Goal: Task Accomplishment & Management: Complete application form

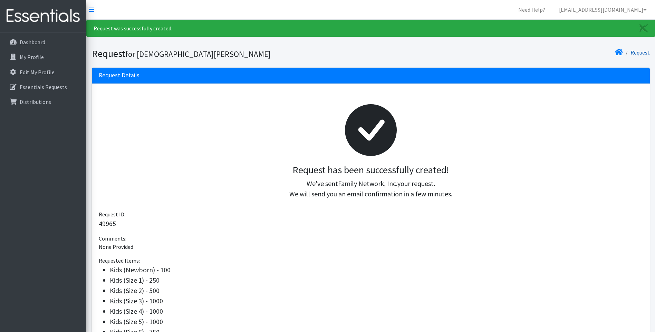
click at [643, 54] on link "Request" at bounding box center [640, 52] width 19 height 7
click at [645, 53] on link "Request" at bounding box center [640, 52] width 19 height 7
click at [633, 53] on link "Request" at bounding box center [640, 52] width 19 height 7
click at [40, 40] on p "Dashboard" at bounding box center [33, 42] width 26 height 7
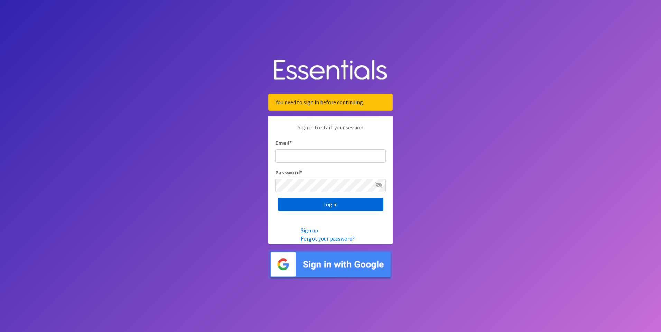
type input "Outreach@stjbc.org"
click at [328, 205] on input "Log in" at bounding box center [330, 204] width 105 height 13
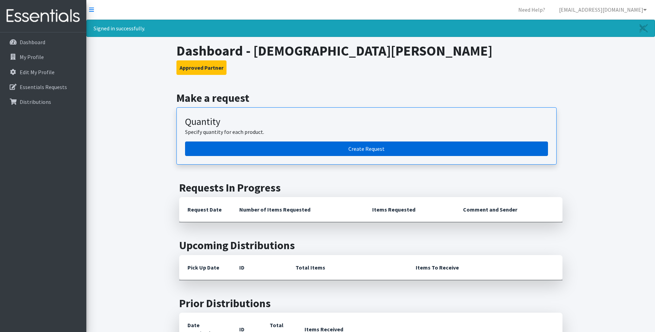
click at [392, 149] on link "Create Request" at bounding box center [366, 149] width 363 height 15
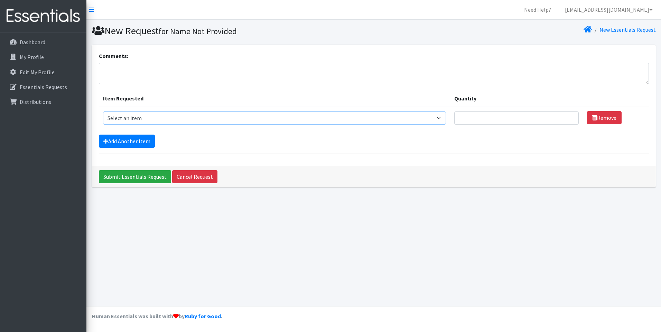
click at [442, 119] on select "Select an item Adult Briefs (Large/X-Large) Adult Briefs (Medium/Large) Adult B…" at bounding box center [274, 118] width 343 height 13
select select "4544"
click at [103, 112] on select "Select an item Adult Briefs (Large/X-Large) Adult Briefs (Medium/Large) Adult B…" at bounding box center [274, 118] width 343 height 13
click at [187, 178] on link "Cancel Request" at bounding box center [194, 176] width 45 height 13
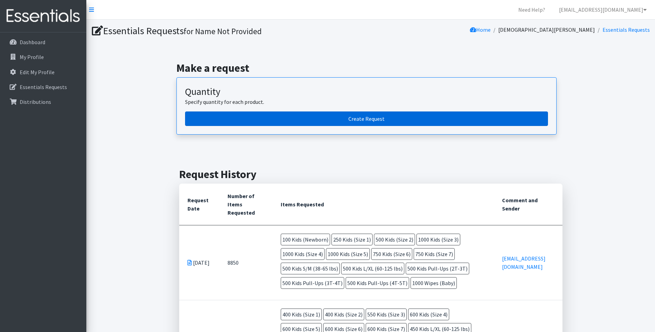
click at [270, 119] on link "Create Request" at bounding box center [366, 119] width 363 height 15
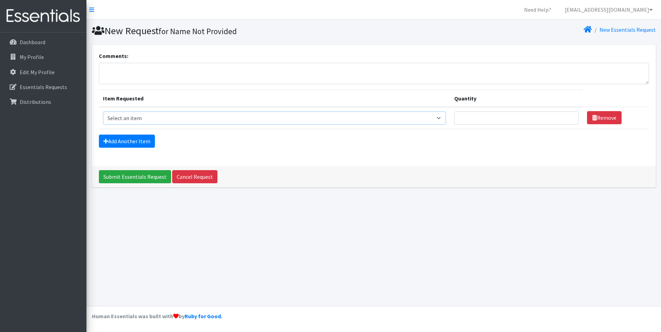
click at [301, 117] on select "Select an item Adult Briefs (Large/X-Large) Adult Briefs (Medium/Large) Adult B…" at bounding box center [274, 118] width 343 height 13
select select "4544"
click at [103, 112] on select "Select an item Adult Briefs (Large/X-Large) Adult Briefs (Medium/Large) Adult B…" at bounding box center [274, 118] width 343 height 13
click at [526, 126] on td "Quantity" at bounding box center [516, 118] width 133 height 22
click at [529, 119] on input "Quantity" at bounding box center [516, 118] width 125 height 13
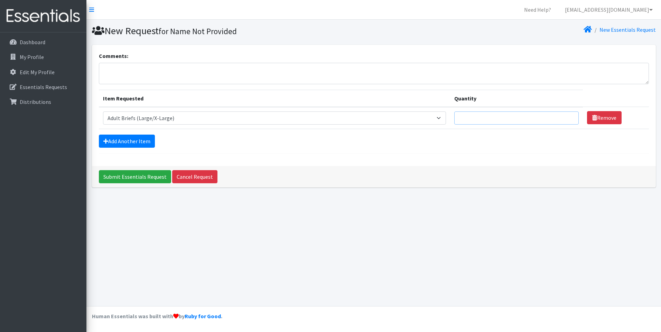
drag, startPoint x: 529, startPoint y: 119, endPoint x: 525, endPoint y: 120, distance: 3.6
click at [528, 119] on input "Quantity" at bounding box center [516, 118] width 125 height 13
type input "25"
click at [140, 146] on link "Add Another Item" at bounding box center [127, 141] width 56 height 13
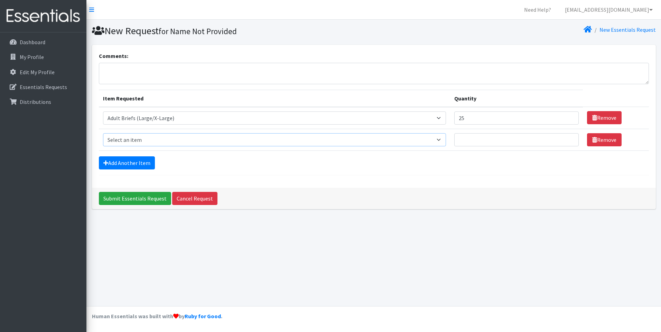
click at [151, 139] on select "Select an item Adult Briefs (Large/X-Large) Adult Briefs (Medium/Large) Adult B…" at bounding box center [274, 139] width 343 height 13
click at [443, 139] on select "Select an item Adult Briefs (Large/X-Large) Adult Briefs (Medium/Large) Adult B…" at bounding box center [274, 139] width 343 height 13
click at [442, 139] on select "Select an item Adult Briefs (Large/X-Large) Adult Briefs (Medium/Large) Adult B…" at bounding box center [274, 139] width 343 height 13
click at [445, 139] on select "Select an item Adult Briefs (Large/X-Large) Adult Briefs (Medium/Large) Adult B…" at bounding box center [274, 139] width 343 height 13
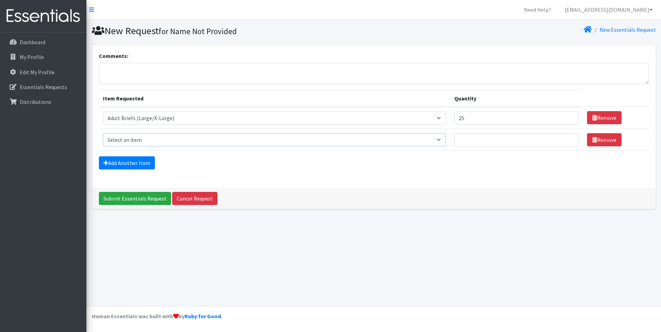
click at [445, 139] on select "Select an item Adult Briefs (Large/X-Large) Adult Briefs (Medium/Large) Adult B…" at bounding box center [274, 139] width 343 height 13
click at [441, 140] on select "Select an item Adult Briefs (Large/X-Large) Adult Briefs (Medium/Large) Adult B…" at bounding box center [274, 139] width 343 height 13
click at [442, 140] on select "Select an item Adult Briefs (Large/X-Large) Adult Briefs (Medium/Large) Adult B…" at bounding box center [274, 139] width 343 height 13
select select "4549"
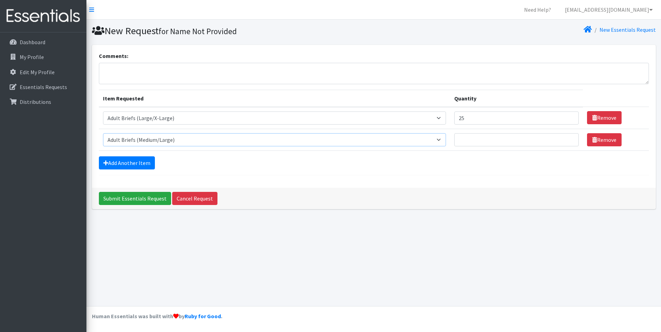
click at [103, 133] on select "Select an item Adult Briefs (Large/X-Large) Adult Briefs (Medium/Large) Adult B…" at bounding box center [274, 139] width 343 height 13
click at [521, 140] on input "Quantity" at bounding box center [516, 139] width 125 height 13
type input "25"
click at [116, 168] on link "Add Another Item" at bounding box center [127, 163] width 56 height 13
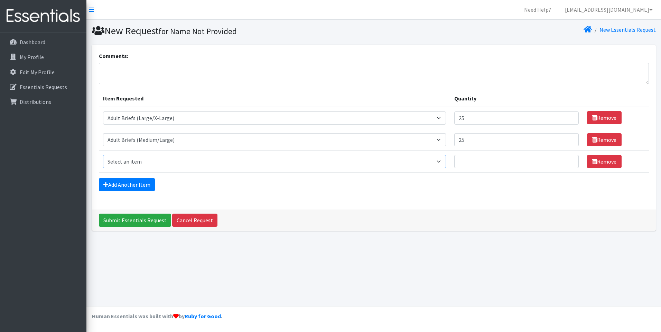
click at [443, 161] on select "Select an item Adult Briefs (Large/X-Large) Adult Briefs (Medium/Large) Adult B…" at bounding box center [274, 161] width 343 height 13
select select "4569"
click at [103, 155] on select "Select an item Adult Briefs (Large/X-Large) Adult Briefs (Medium/Large) Adult B…" at bounding box center [274, 161] width 343 height 13
click at [467, 163] on input "Quantity" at bounding box center [516, 161] width 125 height 13
type input "25"
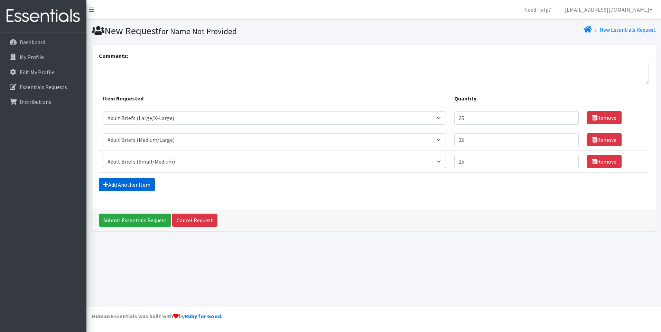
click at [120, 187] on link "Add Another Item" at bounding box center [127, 184] width 56 height 13
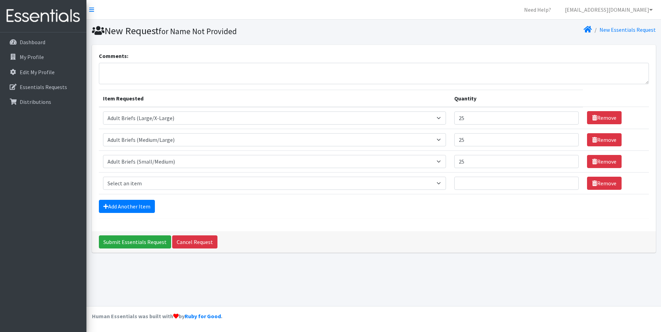
select select "4560"
click at [103, 177] on select "Select an item Adult Briefs (Large/X-Large) Adult Briefs (Medium/Large) Adult B…" at bounding box center [274, 183] width 343 height 13
click at [485, 180] on input "Quantity" at bounding box center [516, 183] width 125 height 13
type input "50"
click at [131, 204] on link "Add Another Item" at bounding box center [127, 206] width 56 height 13
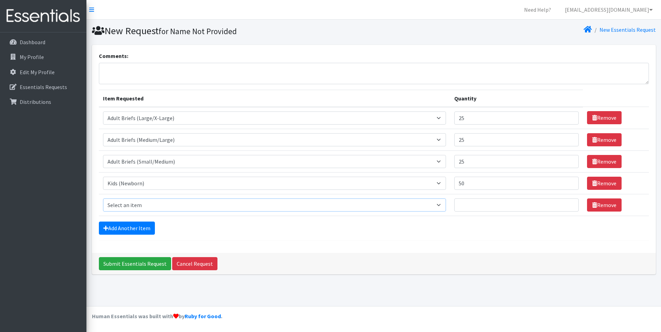
click at [141, 206] on select "Select an item Adult Briefs (Large/X-Large) Adult Briefs (Medium/Large) Adult B…" at bounding box center [274, 205] width 343 height 13
select select "4565"
click at [103, 199] on select "Select an item Adult Briefs (Large/X-Large) Adult Briefs (Medium/Large) Adult B…" at bounding box center [274, 205] width 343 height 13
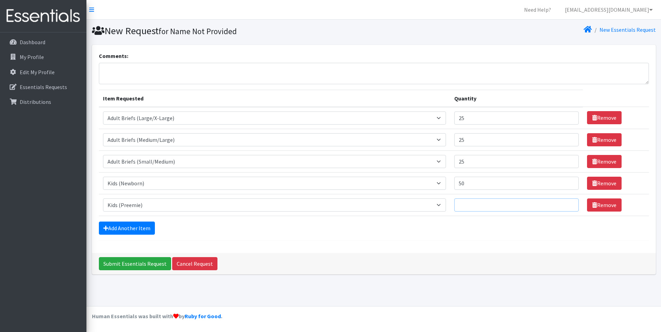
click at [490, 208] on input "Quantity" at bounding box center [516, 205] width 125 height 13
type input "50"
click at [136, 233] on link "Add Another Item" at bounding box center [127, 228] width 56 height 13
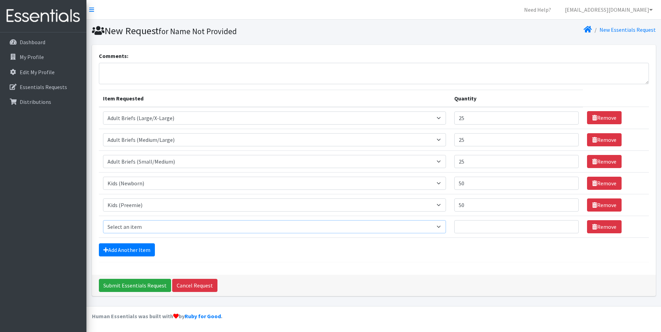
click at [142, 229] on select "Select an item Adult Briefs (Large/X-Large) Adult Briefs (Medium/Large) Adult B…" at bounding box center [274, 226] width 343 height 13
click at [444, 227] on select "Select an item Adult Briefs (Large/X-Large) Adult Briefs (Medium/Large) Adult B…" at bounding box center [274, 226] width 343 height 13
select select "4562"
click at [103, 220] on select "Select an item Adult Briefs (Large/X-Large) Adult Briefs (Medium/Large) Adult B…" at bounding box center [274, 226] width 343 height 13
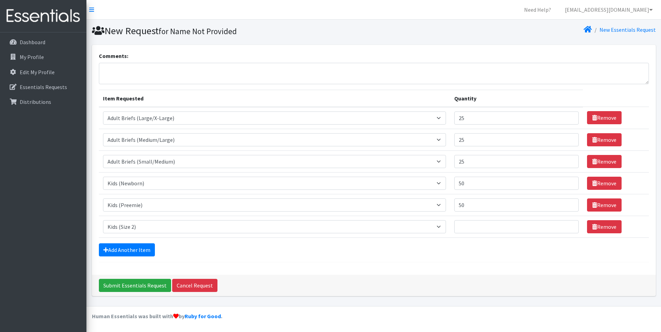
click at [121, 107] on td "Item Requested Select an item Adult Briefs (Large/X-Large) Adult Briefs (Medium…" at bounding box center [274, 118] width 351 height 22
drag, startPoint x: 507, startPoint y: 225, endPoint x: 496, endPoint y: 224, distance: 11.4
click at [507, 224] on input "Quantity" at bounding box center [516, 226] width 125 height 13
type input "250"
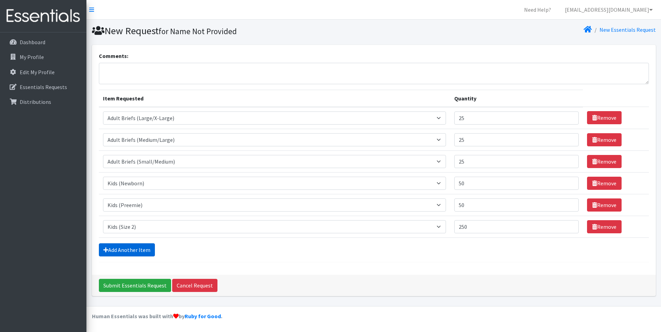
click at [146, 254] on link "Add Another Item" at bounding box center [127, 250] width 56 height 13
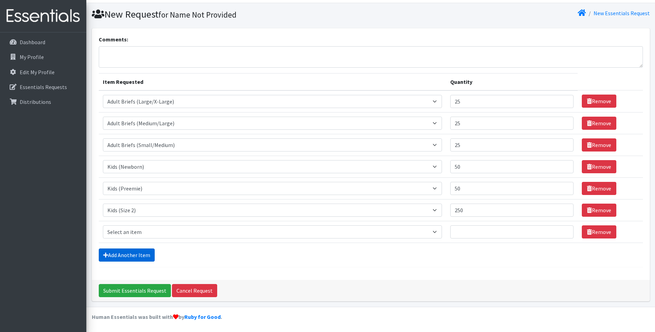
scroll to position [17, 0]
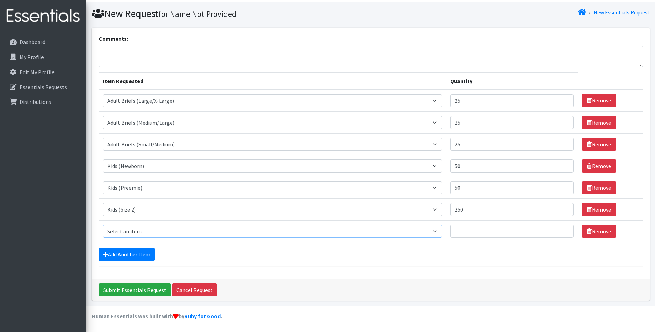
click at [122, 230] on select "Select an item Adult Briefs (Large/X-Large) Adult Briefs (Medium/Large) Adult B…" at bounding box center [273, 231] width 340 height 13
select select "4566"
click at [103, 225] on select "Select an item Adult Briefs (Large/X-Large) Adult Briefs (Medium/Large) Adult B…" at bounding box center [273, 231] width 340 height 13
click at [490, 236] on input "Quantity" at bounding box center [512, 231] width 123 height 13
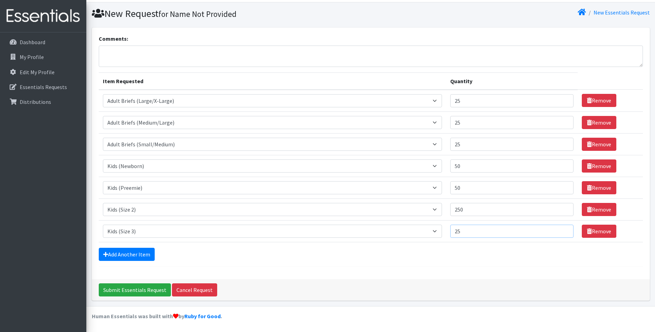
type input "2"
type input "500"
click at [138, 255] on link "Add Another Item" at bounding box center [127, 254] width 56 height 13
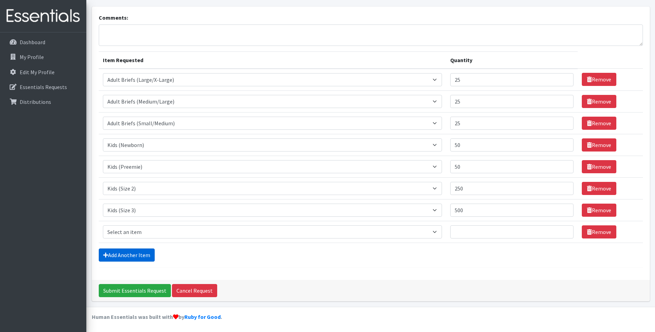
scroll to position [39, 0]
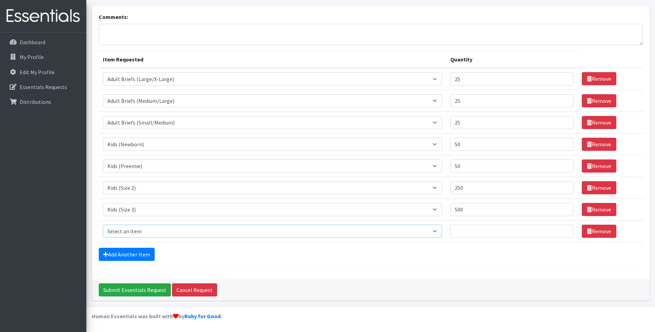
click at [146, 228] on select "Select an item Adult Briefs (Large/X-Large) Adult Briefs (Medium/Large) Adult B…" at bounding box center [273, 231] width 340 height 13
select select "4567"
click at [103, 225] on select "Select an item Adult Briefs (Large/X-Large) Adult Briefs (Medium/Large) Adult B…" at bounding box center [273, 231] width 340 height 13
click at [465, 230] on input "Quantity" at bounding box center [512, 231] width 123 height 13
type input "500"
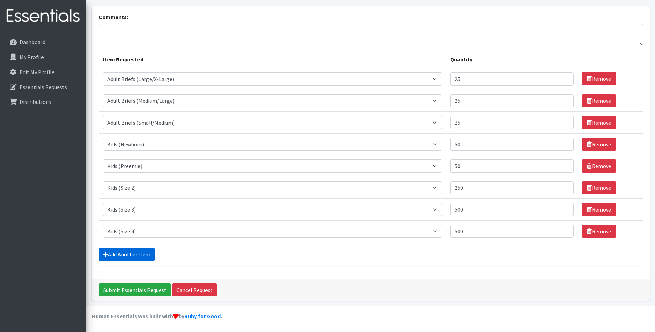
click at [119, 255] on link "Add Another Item" at bounding box center [127, 254] width 56 height 13
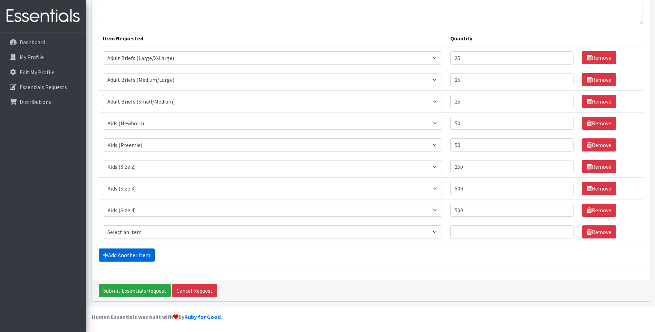
scroll to position [61, 0]
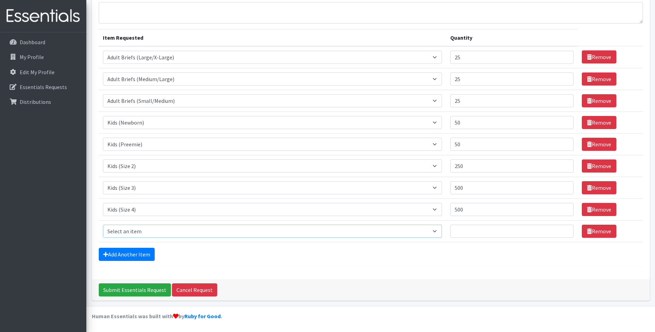
click at [139, 233] on select "Select an item Adult Briefs (Large/X-Large) Adult Briefs (Medium/Large) Adult B…" at bounding box center [273, 231] width 340 height 13
select select "4568"
click at [103, 225] on select "Select an item Adult Briefs (Large/X-Large) Adult Briefs (Medium/Large) Adult B…" at bounding box center [273, 231] width 340 height 13
click at [465, 234] on input "Quantity" at bounding box center [512, 231] width 123 height 13
type input "500"
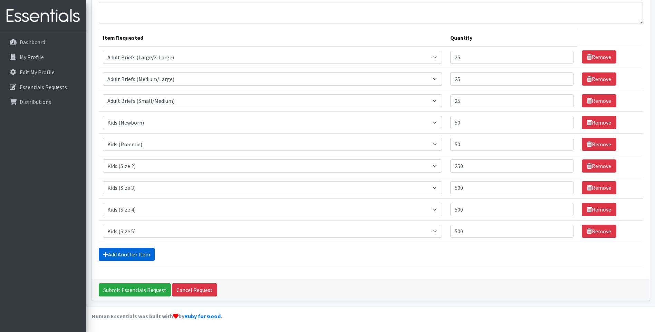
click at [134, 252] on link "Add Another Item" at bounding box center [127, 254] width 56 height 13
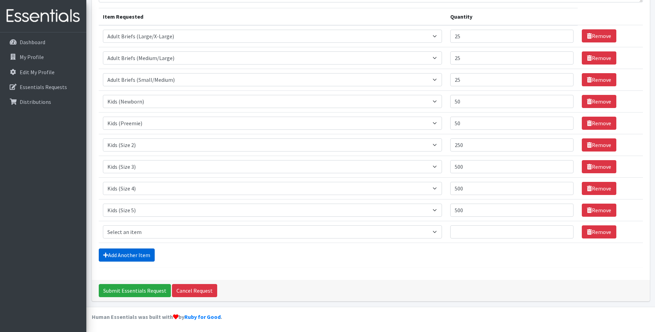
scroll to position [83, 0]
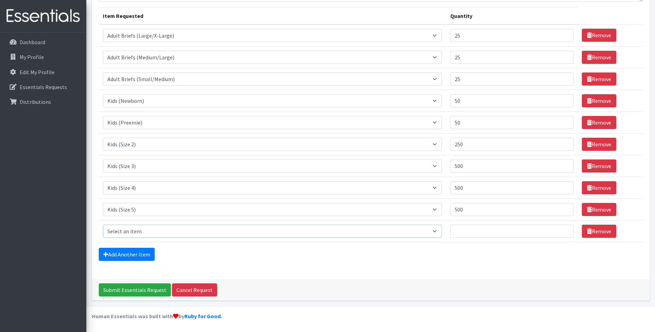
click at [147, 229] on select "Select an item Adult Briefs (Large/X-Large) Adult Briefs (Medium/Large) Adult B…" at bounding box center [273, 231] width 340 height 13
select select "4572"
click at [103, 225] on select "Select an item Adult Briefs (Large/X-Large) Adult Briefs (Medium/Large) Adult B…" at bounding box center [273, 231] width 340 height 13
click at [131, 151] on td "Item Requested Select an item Adult Briefs (Large/X-Large) Adult Briefs (Medium…" at bounding box center [273, 144] width 348 height 22
click at [482, 232] on input "Quantity" at bounding box center [512, 231] width 123 height 13
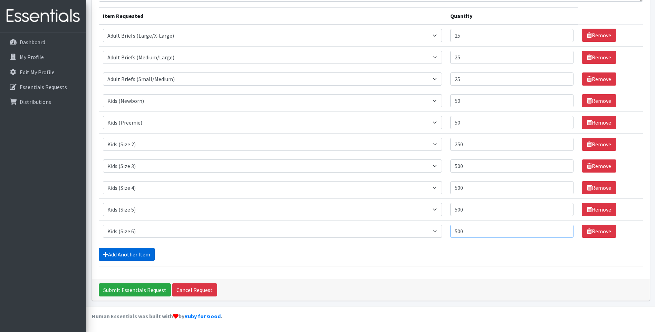
type input "500"
click at [113, 256] on link "Add Another Item" at bounding box center [127, 254] width 56 height 13
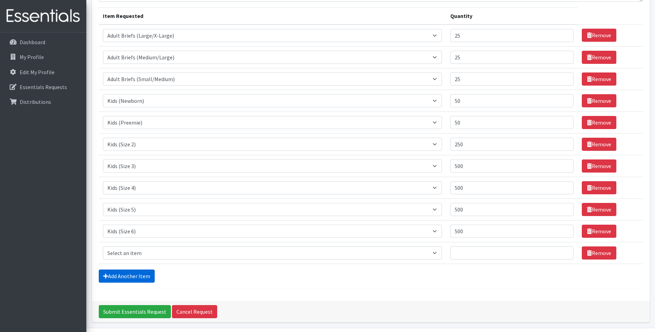
scroll to position [104, 0]
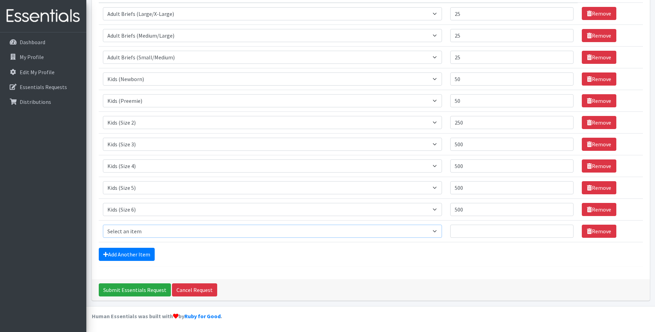
click at [137, 228] on select "Select an item Adult Briefs (Large/X-Large) Adult Briefs (Medium/Large) Adult B…" at bounding box center [273, 231] width 340 height 13
select select "13208"
click at [103, 225] on select "Select an item Adult Briefs (Large/X-Large) Adult Briefs (Medium/Large) Adult B…" at bounding box center [273, 231] width 340 height 13
click at [482, 232] on input "Quantity" at bounding box center [512, 231] width 123 height 13
click at [482, 233] on input "Quantity" at bounding box center [512, 231] width 123 height 13
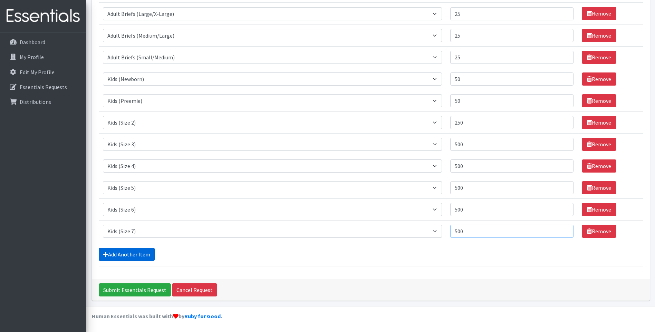
type input "500"
click at [124, 254] on link "Add Another Item" at bounding box center [127, 254] width 56 height 13
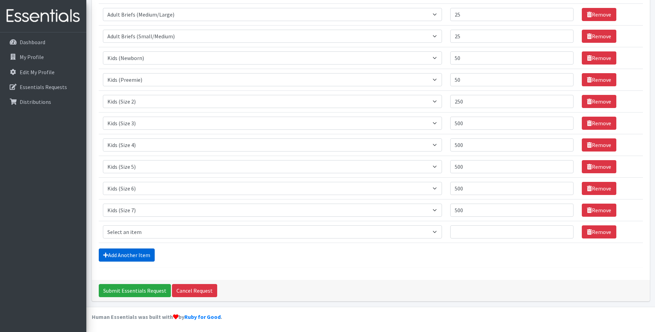
scroll to position [126, 0]
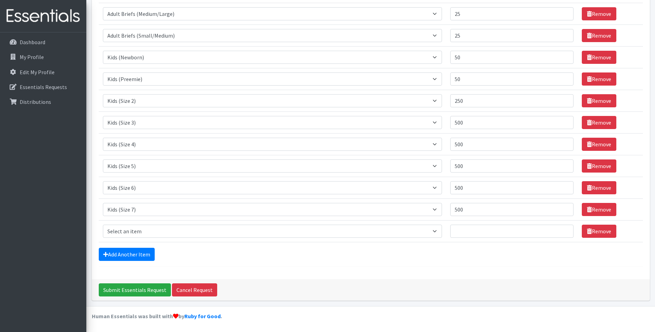
select select "4576"
click at [103, 225] on select "Select an item Adult Briefs (Large/X-Large) Adult Briefs (Medium/Large) Adult B…" at bounding box center [273, 231] width 340 height 13
click at [475, 233] on input "Quantity" at bounding box center [512, 231] width 123 height 13
type input "250"
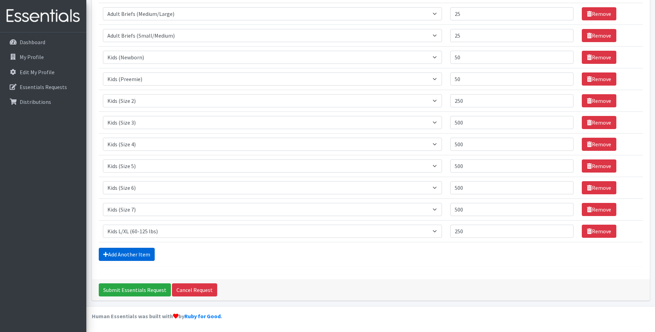
click at [136, 253] on link "Add Another Item" at bounding box center [127, 254] width 56 height 13
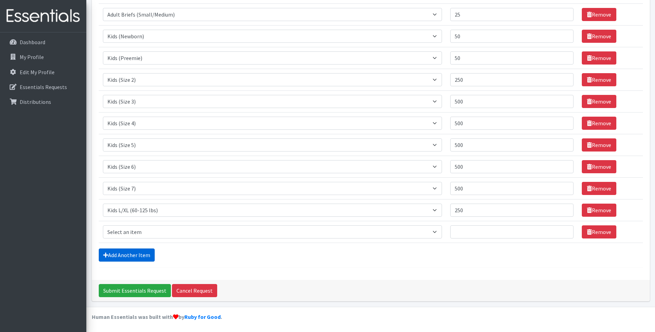
scroll to position [148, 0]
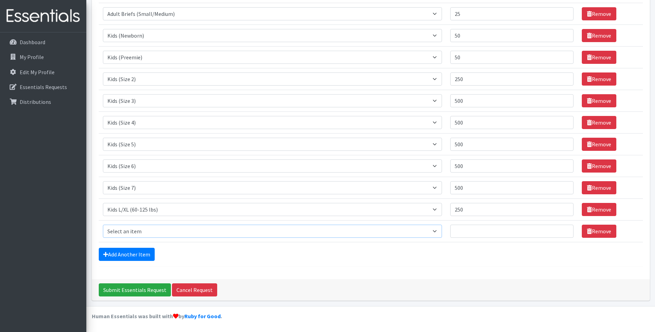
click at [136, 235] on select "Select an item Adult Briefs (Large/X-Large) Adult Briefs (Medium/Large) Adult B…" at bounding box center [273, 231] width 340 height 13
click at [130, 231] on select "Select an item Adult Briefs (Large/X-Large) Adult Briefs (Medium/Large) Adult B…" at bounding box center [273, 231] width 340 height 13
click at [439, 232] on select "Select an item Adult Briefs (Large/X-Large) Adult Briefs (Medium/Large) Adult B…" at bounding box center [273, 231] width 340 height 13
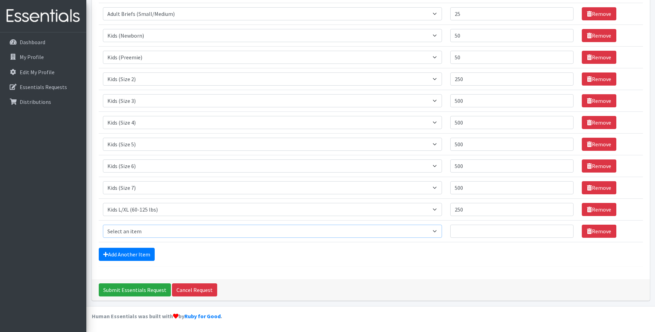
select select "4573"
click at [103, 225] on select "Select an item Adult Briefs (Large/X-Large) Adult Briefs (Medium/Large) Adult B…" at bounding box center [273, 231] width 340 height 13
click at [170, 181] on select "Select an item Adult Briefs (Large/X-Large) Adult Briefs (Medium/Large) Adult B…" at bounding box center [273, 187] width 340 height 13
click at [471, 234] on input "Quantity" at bounding box center [512, 231] width 123 height 13
type input "250"
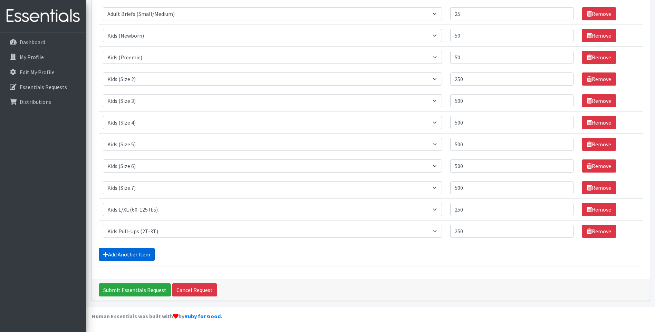
click at [139, 257] on link "Add Another Item" at bounding box center [127, 254] width 56 height 13
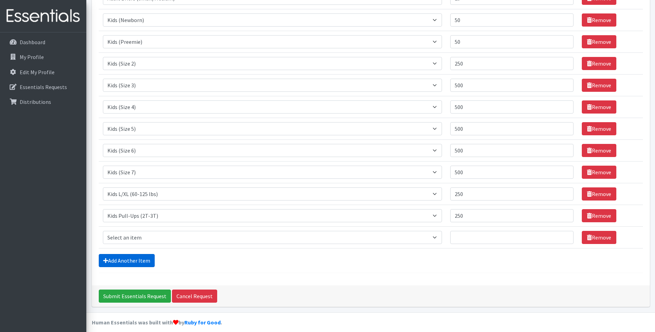
scroll to position [170, 0]
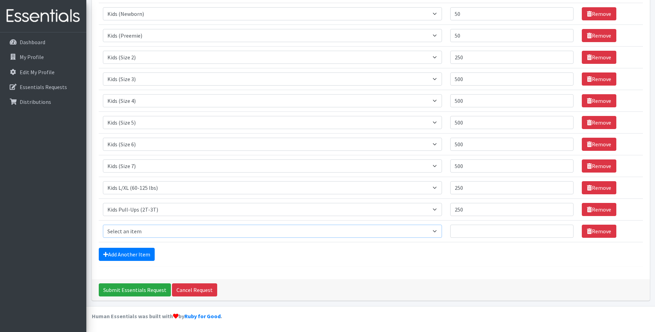
click at [439, 231] on select "Select an item Adult Briefs (Large/X-Large) Adult Briefs (Medium/Large) Adult B…" at bounding box center [273, 231] width 340 height 13
click at [439, 232] on select "Select an item Adult Briefs (Large/X-Large) Adult Briefs (Medium/Large) Adult B…" at bounding box center [273, 231] width 340 height 13
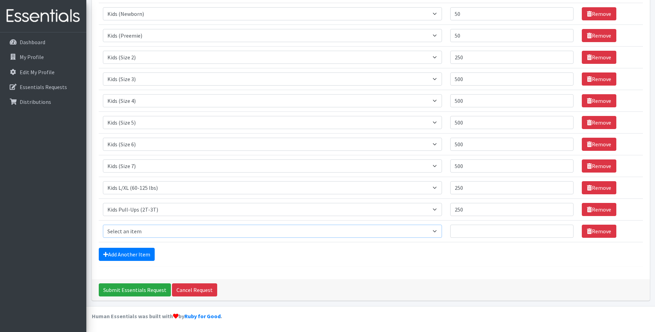
select select "4574"
click at [103, 225] on select "Select an item Adult Briefs (Large/X-Large) Adult Briefs (Medium/Large) Adult B…" at bounding box center [273, 231] width 340 height 13
click at [471, 229] on input "Quantity" at bounding box center [512, 231] width 123 height 13
type input "250"
click at [120, 256] on link "Add Another Item" at bounding box center [127, 254] width 56 height 13
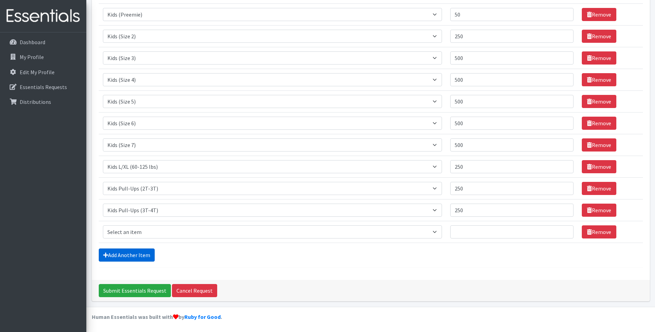
scroll to position [191, 0]
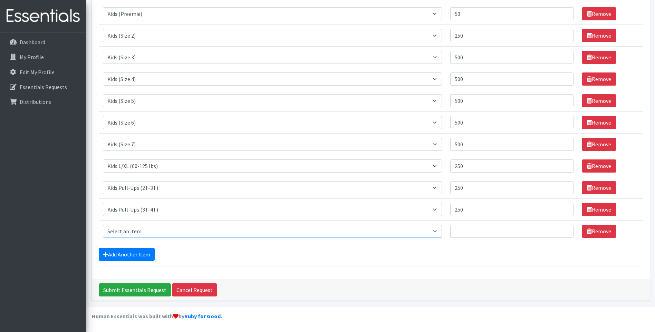
click at [441, 230] on select "Select an item Adult Briefs (Large/X-Large) Adult Briefs (Medium/Large) Adult B…" at bounding box center [273, 231] width 340 height 13
select select "4575"
click at [103, 225] on select "Select an item Adult Briefs (Large/X-Large) Adult Briefs (Medium/Large) Adult B…" at bounding box center [273, 231] width 340 height 13
click at [512, 235] on input "Quantity" at bounding box center [512, 231] width 123 height 13
type input "250"
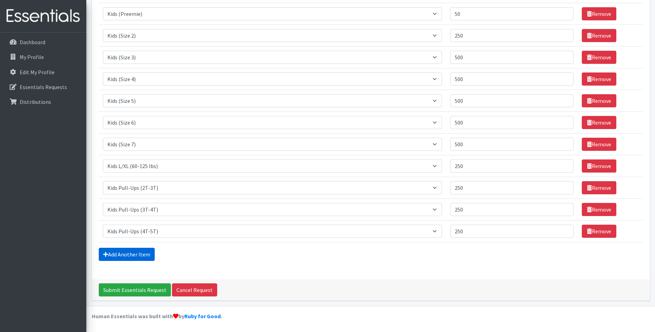
click at [116, 257] on link "Add Another Item" at bounding box center [127, 254] width 56 height 13
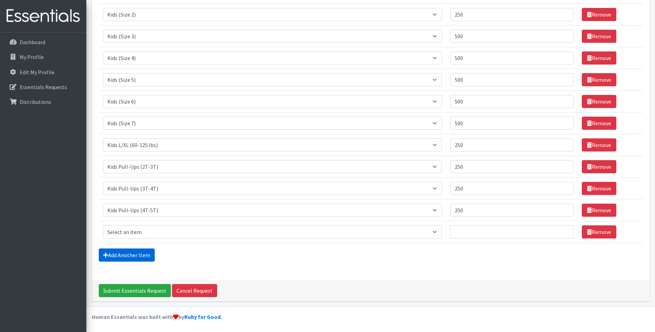
scroll to position [213, 0]
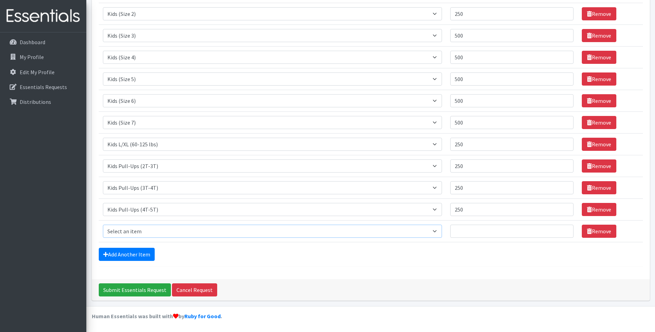
click at [441, 232] on select "Select an item Adult Briefs (Large/X-Large) Adult Briefs (Medium/Large) Adult B…" at bounding box center [273, 231] width 340 height 13
select select "4571"
click at [103, 225] on select "Select an item Adult Briefs (Large/X-Large) Adult Briefs (Medium/Large) Adult B…" at bounding box center [273, 231] width 340 height 13
click at [466, 234] on input "Quantity" at bounding box center [512, 231] width 123 height 13
type input "250"
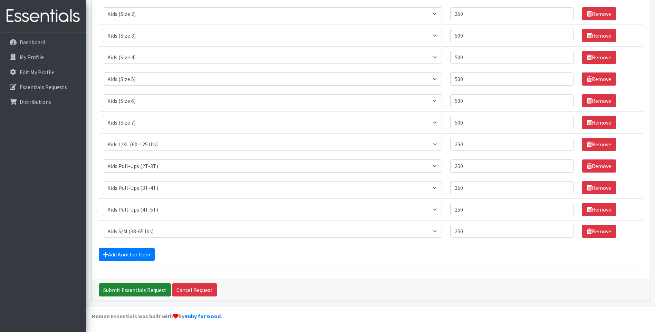
click at [136, 288] on input "Submit Essentials Request" at bounding box center [135, 290] width 72 height 13
drag, startPoint x: 136, startPoint y: 288, endPoint x: 142, endPoint y: 290, distance: 5.4
click at [136, 288] on input "Submit Essentials Request" at bounding box center [135, 290] width 72 height 13
click at [136, 289] on input "Submit Essentials Request" at bounding box center [135, 290] width 72 height 13
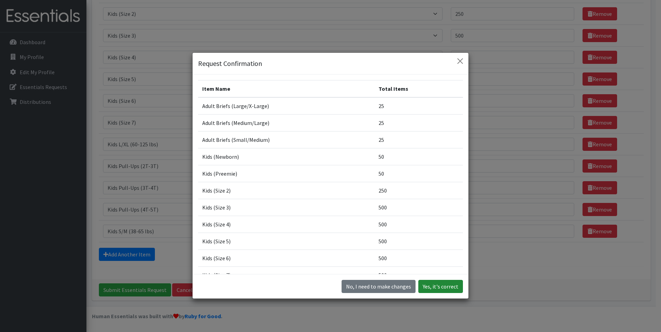
click at [434, 287] on button "Yes, it's correct" at bounding box center [440, 286] width 45 height 13
